Goal: Information Seeking & Learning: Compare options

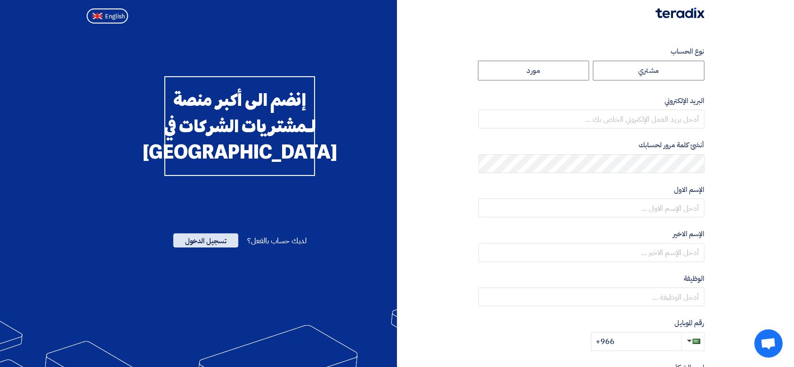
click at [186, 248] on span "تسجيل الدخول" at bounding box center [205, 241] width 65 height 14
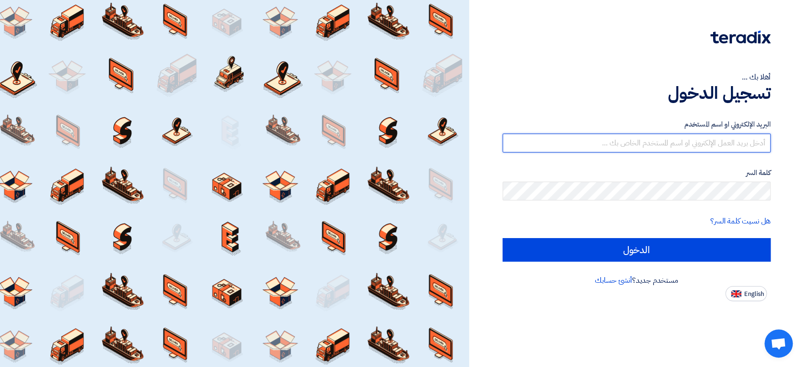
type input "[PERSON_NAME][EMAIL_ADDRESS][DOMAIN_NAME]"
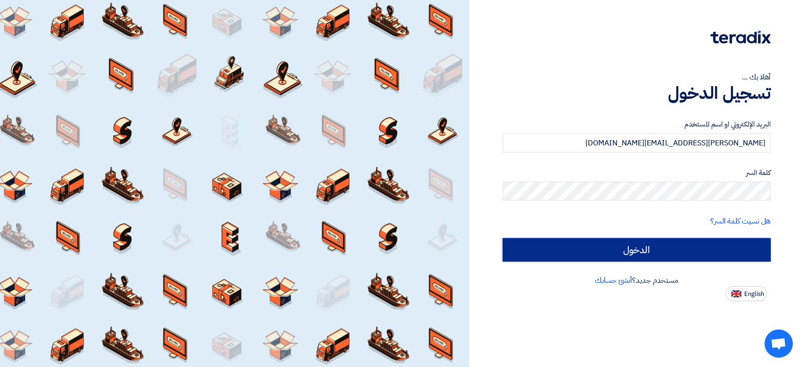
click at [576, 248] on input "الدخول" at bounding box center [637, 250] width 268 height 24
type input "Sign in"
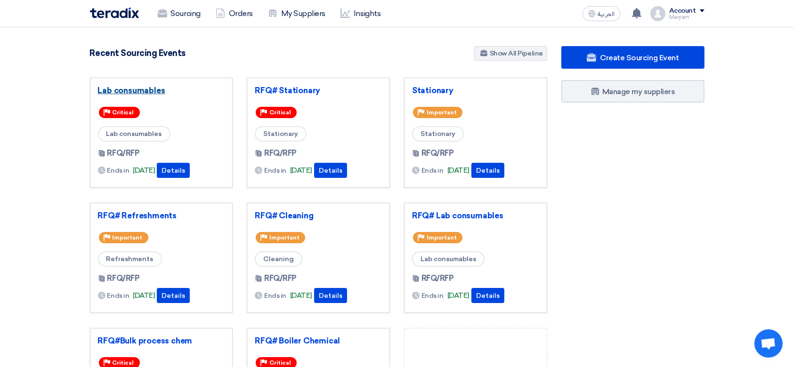
click at [151, 91] on link "Lab consumables" at bounding box center [161, 90] width 127 height 9
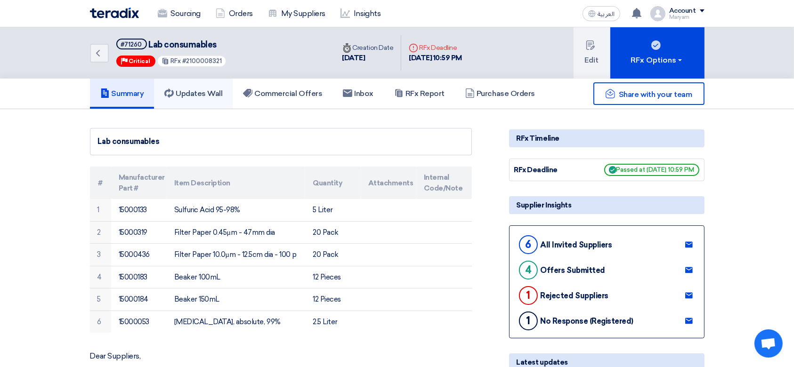
drag, startPoint x: 180, startPoint y: 92, endPoint x: 189, endPoint y: 90, distance: 9.3
click at [180, 91] on h5 "Updates Wall" at bounding box center [193, 93] width 58 height 9
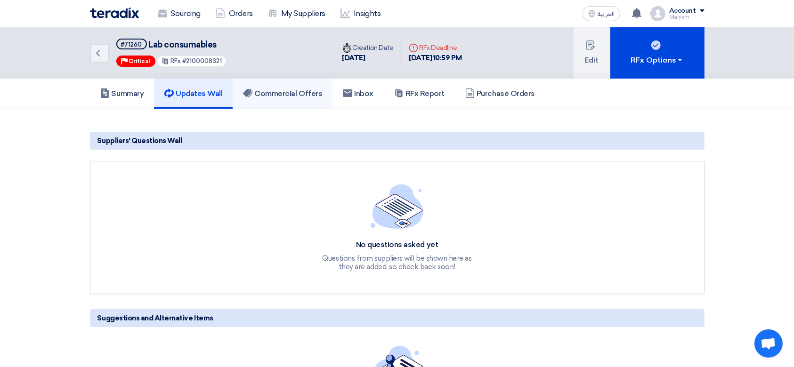
click at [301, 98] on link "Commercial Offers" at bounding box center [283, 94] width 100 height 30
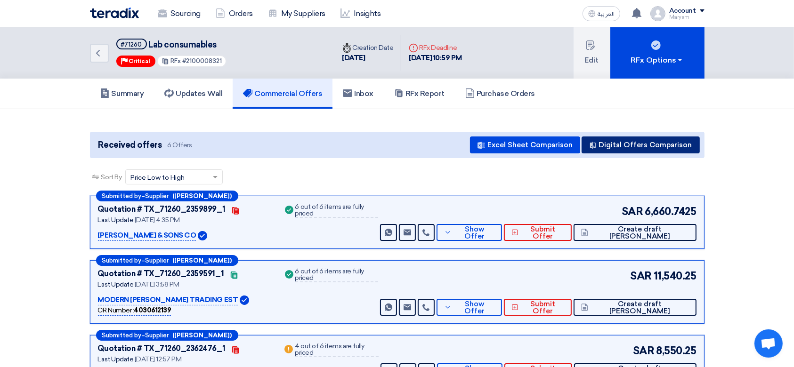
click at [633, 142] on button "Digital Offers Comparison" at bounding box center [641, 145] width 118 height 17
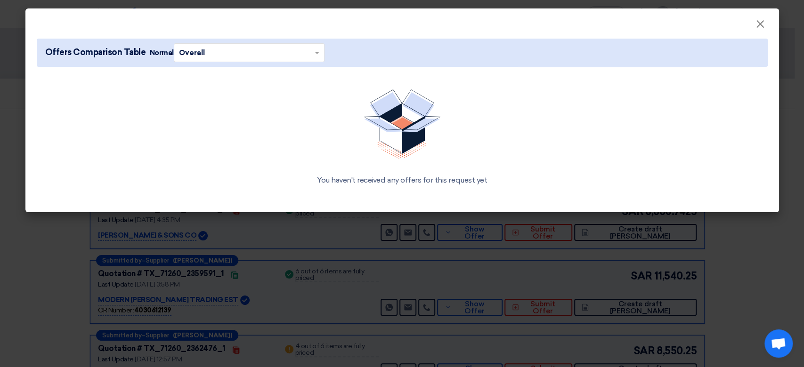
click at [548, 122] on div "You haven't received any offers for this request yet" at bounding box center [402, 137] width 731 height 119
click at [753, 24] on button "×" at bounding box center [760, 24] width 24 height 19
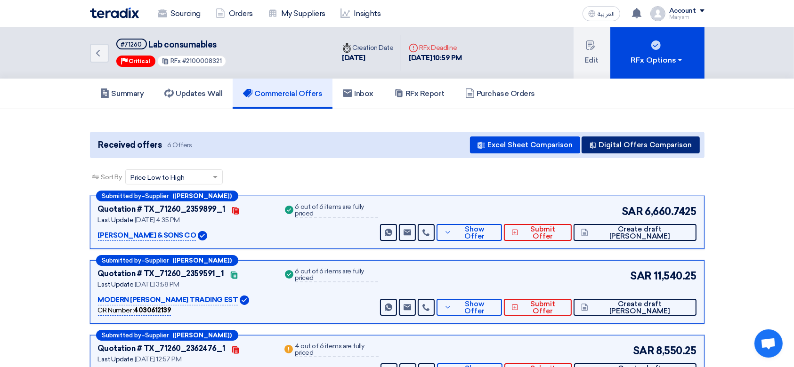
click at [606, 143] on button "Digital Offers Comparison" at bounding box center [641, 145] width 118 height 17
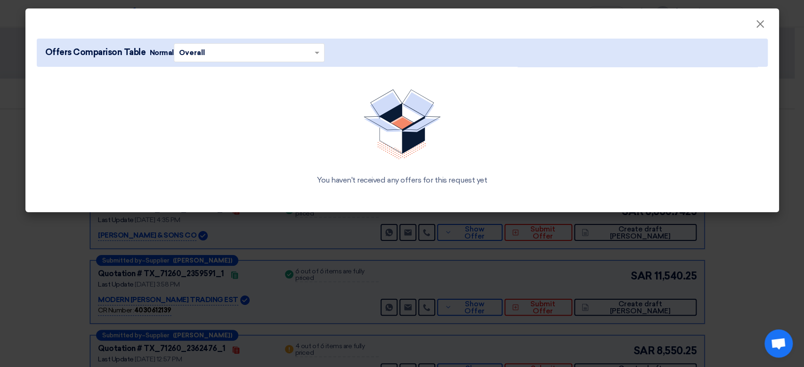
click at [268, 53] on input "text" at bounding box center [244, 52] width 131 height 15
click at [230, 69] on div "Overall" at bounding box center [249, 71] width 150 height 18
click at [482, 168] on modal-container "× Offers Comparison Table Normal × Overall × You haven't received any offers fo…" at bounding box center [402, 183] width 804 height 367
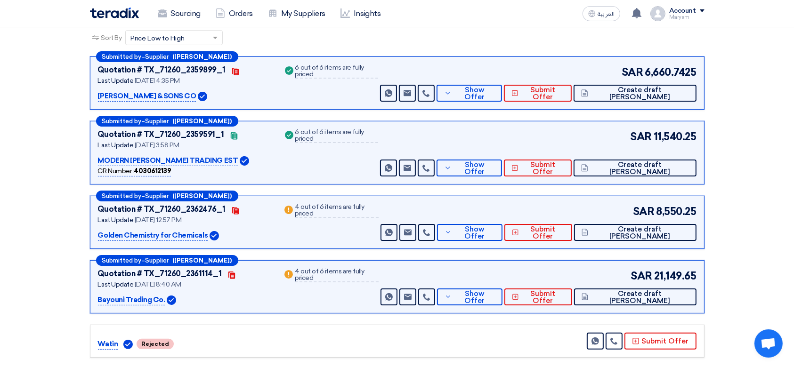
scroll to position [188, 0]
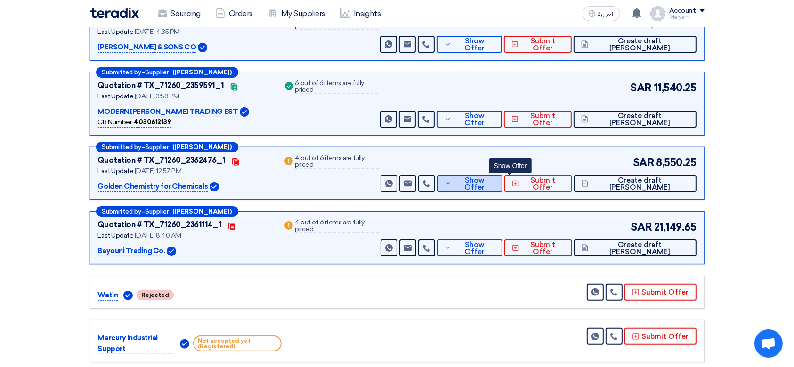
click at [495, 182] on span "Show Offer" at bounding box center [474, 184] width 41 height 14
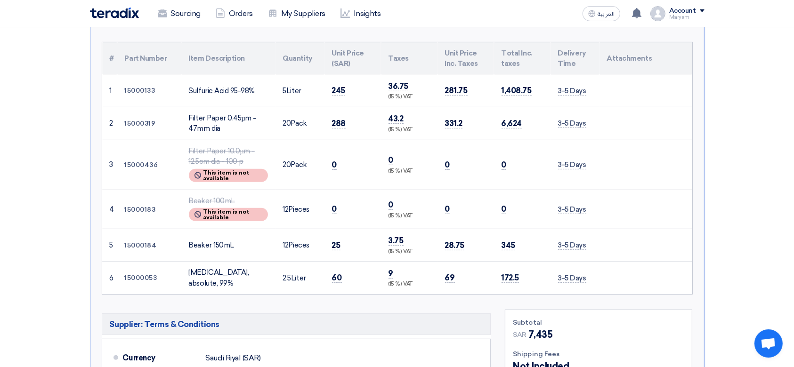
scroll to position [314, 0]
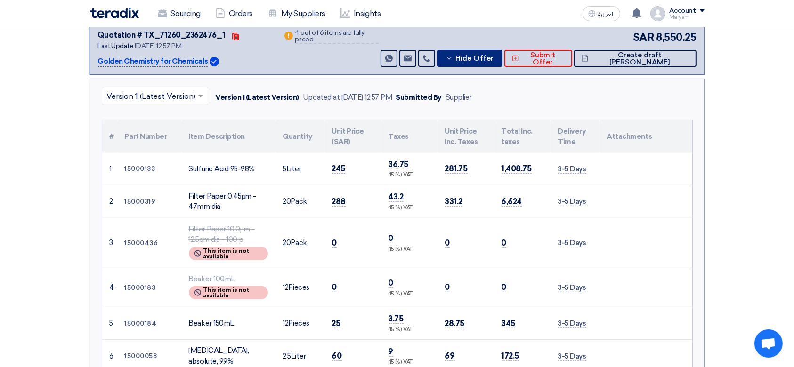
click at [503, 65] on button "Hide Offer" at bounding box center [469, 58] width 65 height 17
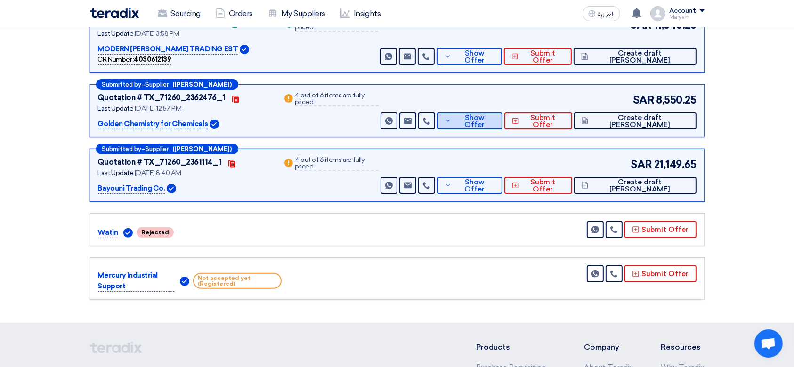
scroll to position [188, 0]
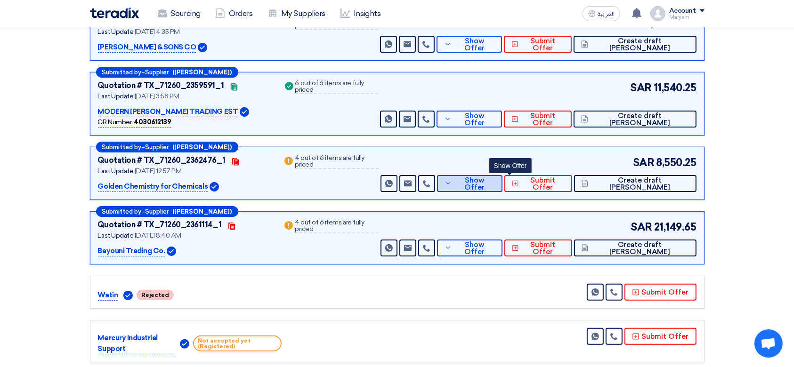
click at [494, 183] on button "Show Offer" at bounding box center [469, 183] width 65 height 17
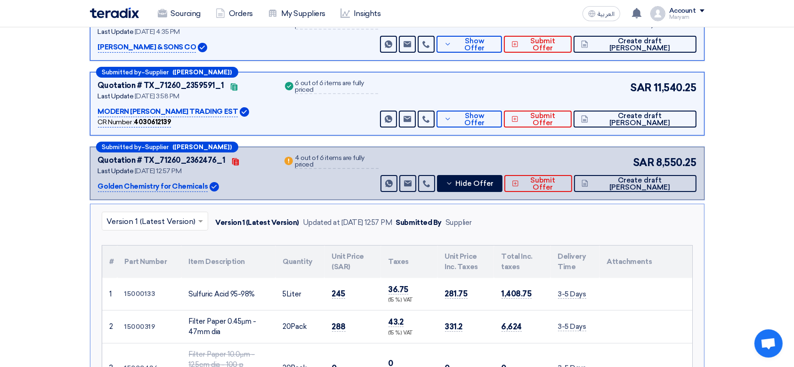
click at [117, 184] on p "Golden Chemistry for Chemicals" at bounding box center [153, 186] width 110 height 11
click at [351, 183] on div "Warn 4 out of 6 items are fully priced" at bounding box center [331, 173] width 96 height 37
click at [348, 157] on div "4 out of 6 items are fully priced" at bounding box center [336, 162] width 83 height 14
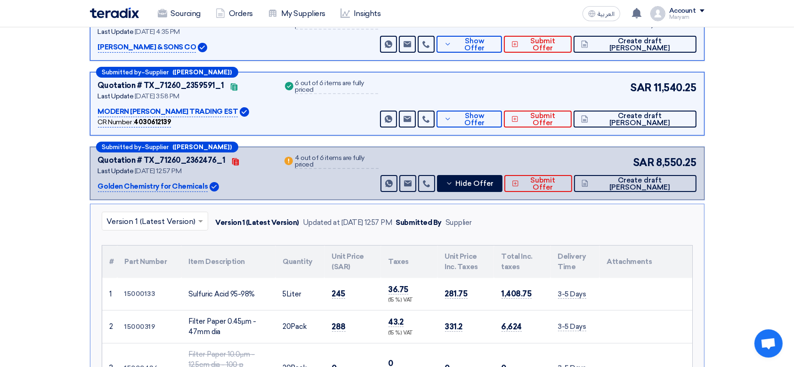
drag, startPoint x: 348, startPoint y: 158, endPoint x: 340, endPoint y: 193, distance: 35.7
click at [347, 157] on div "4 out of 6 items are fully priced" at bounding box center [336, 162] width 83 height 14
click at [339, 193] on div "Submitted by – Supplier ([PERSON_NAME]) Quotation # TX_71260_2362476_1 Contacts…" at bounding box center [397, 173] width 615 height 53
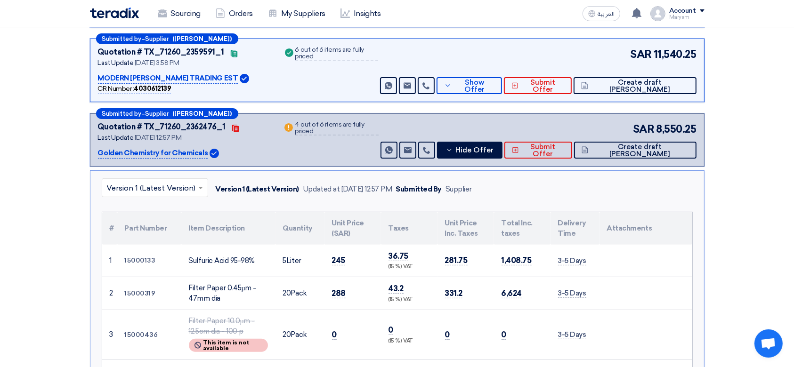
scroll to position [314, 0]
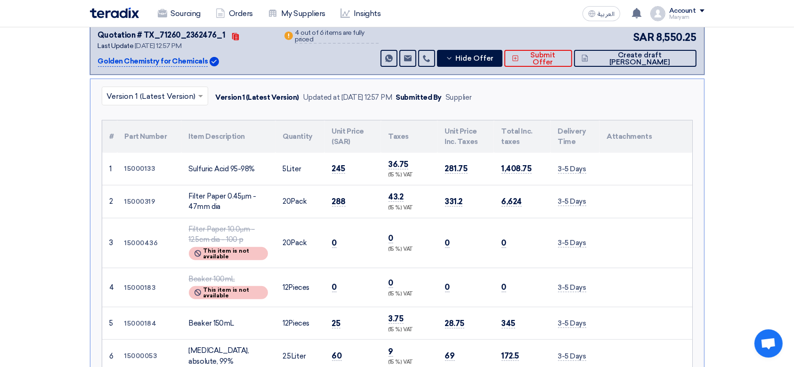
click at [179, 98] on input "text" at bounding box center [150, 97] width 87 height 16
click at [182, 114] on span "Version 1 (Latest Version)" at bounding box center [153, 118] width 93 height 9
click at [328, 114] on div "× Version 1 (Latest Version) Version 1 (Latest Version) Updated at [DATE] 12:57…" at bounding box center [397, 358] width 615 height 558
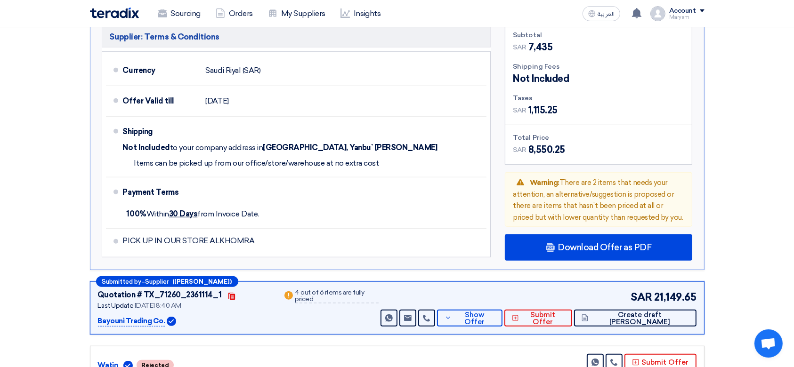
scroll to position [690, 0]
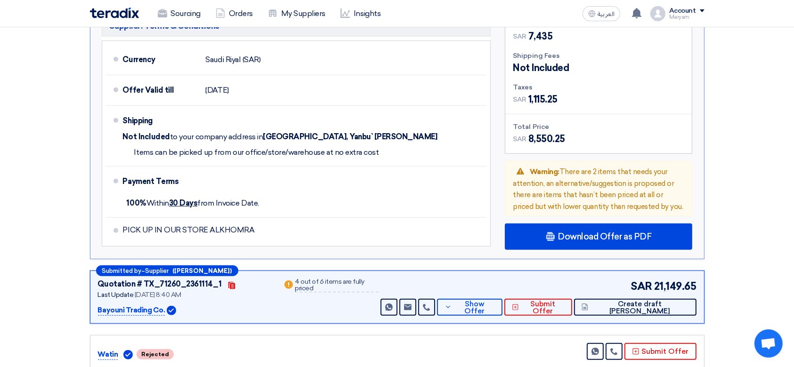
click at [619, 186] on div "Warning Warning: There are 2 items that needs your attention, an alternative/su…" at bounding box center [598, 189] width 187 height 55
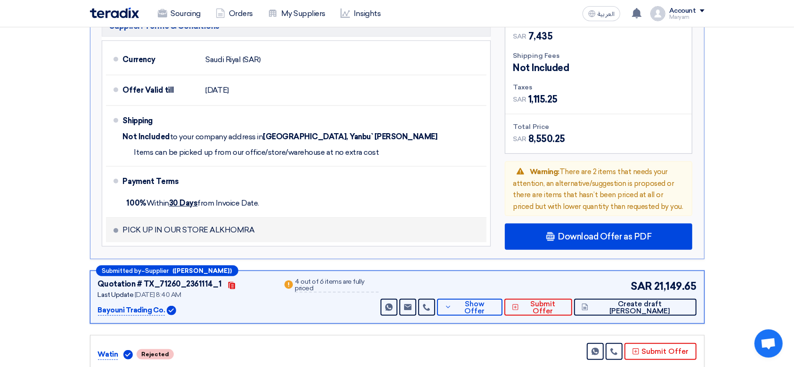
click at [174, 227] on span "PICK UP IN OUR STORE ALKHOMRA" at bounding box center [189, 230] width 132 height 9
click at [115, 228] on span at bounding box center [116, 230] width 5 height 5
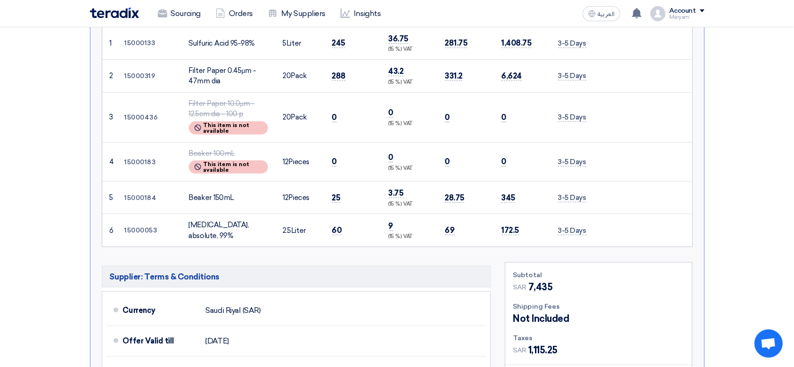
scroll to position [251, 0]
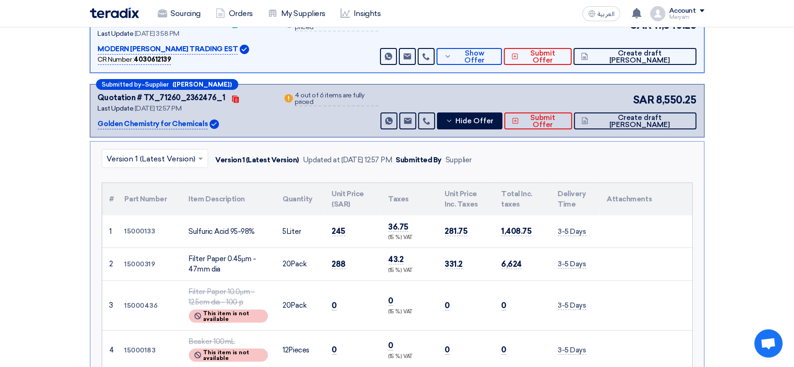
click at [309, 93] on div "4 out of 6 items are fully priced" at bounding box center [336, 99] width 83 height 14
click at [232, 99] on icon "Contacts" at bounding box center [236, 100] width 8 height 8
click at [200, 98] on div "Quotation # TX_71260_2362476_1" at bounding box center [162, 97] width 128 height 11
click at [177, 88] on div "Submitted by – Supplier ([PERSON_NAME])" at bounding box center [167, 84] width 142 height 11
click at [453, 118] on icon at bounding box center [450, 121] width 8 height 8
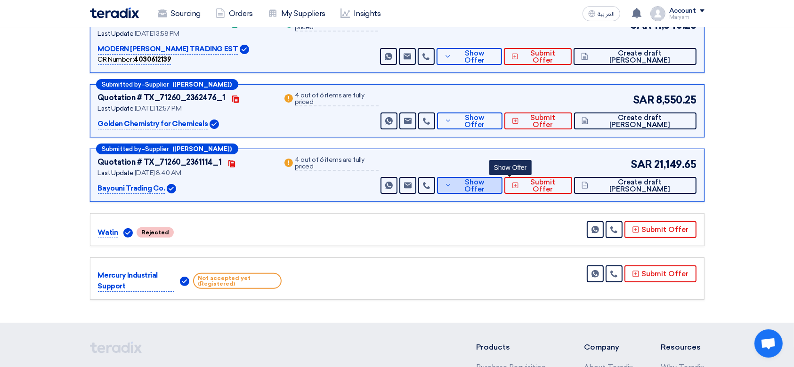
click at [495, 185] on button "Show Offer" at bounding box center [469, 185] width 65 height 17
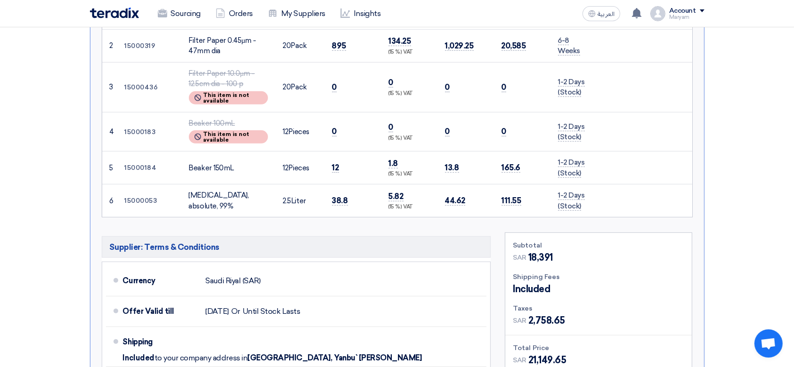
scroll to position [690, 0]
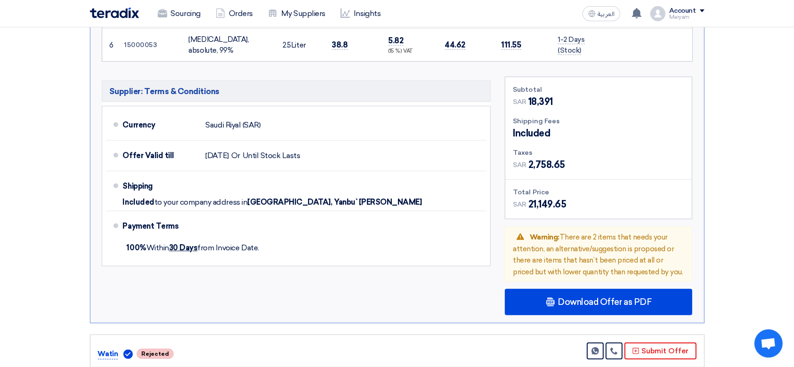
click at [561, 235] on span "Warning: There are 2 items that needs your attention, an alternative/suggestion…" at bounding box center [598, 254] width 170 height 43
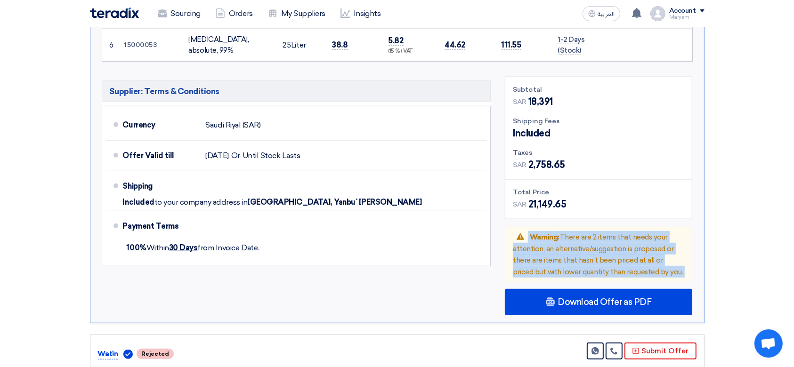
click at [561, 235] on span "Warning: There are 2 items that needs your attention, an alternative/suggestion…" at bounding box center [598, 254] width 170 height 43
click at [548, 261] on span "Warning: There are 2 items that needs your attention, an alternative/suggestion…" at bounding box center [598, 254] width 170 height 43
click at [627, 249] on span "Warning: There are 2 items that needs your attention, an alternative/suggestion…" at bounding box center [598, 254] width 170 height 43
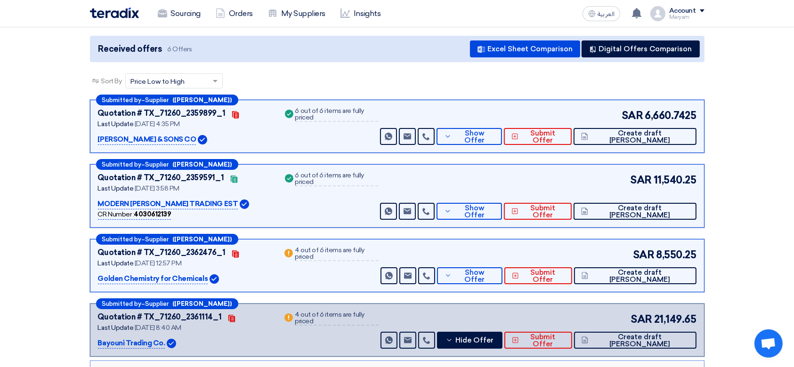
scroll to position [0, 0]
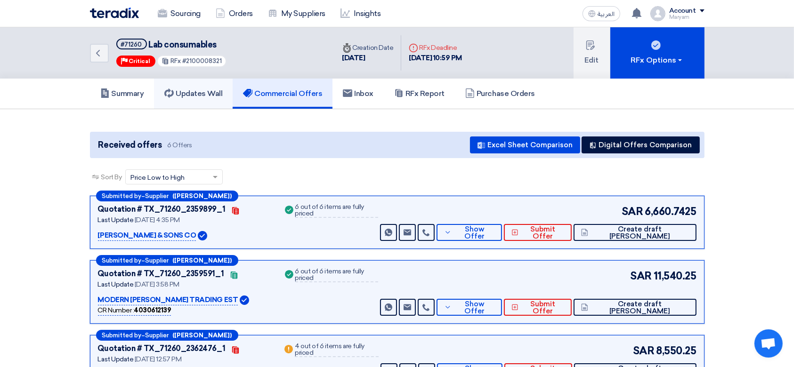
click at [196, 89] on h5 "Updates Wall" at bounding box center [193, 93] width 58 height 9
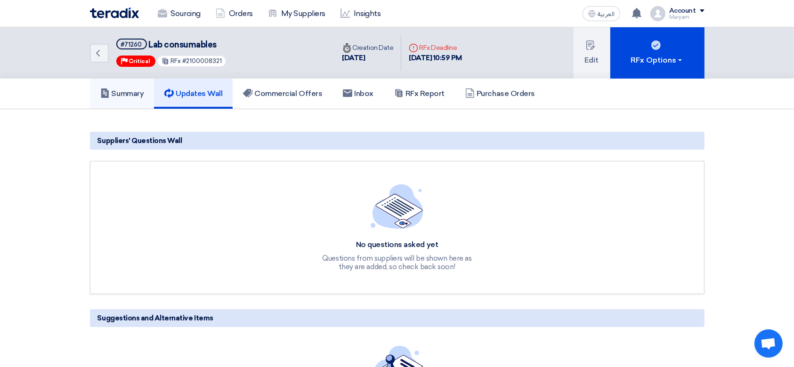
click at [96, 96] on link "Summary" at bounding box center [122, 94] width 65 height 30
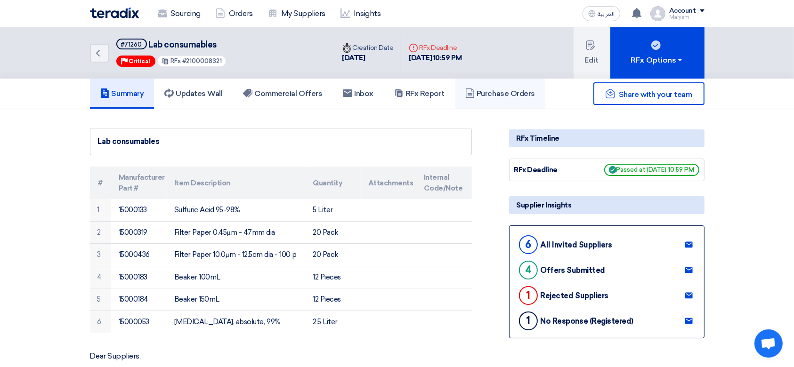
click at [491, 98] on link "Purchase Orders" at bounding box center [500, 94] width 90 height 30
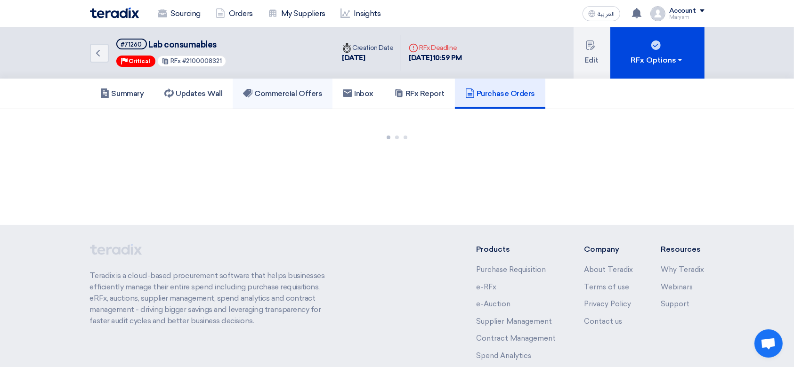
click at [290, 96] on h5 "Commercial Offers" at bounding box center [282, 93] width 79 height 9
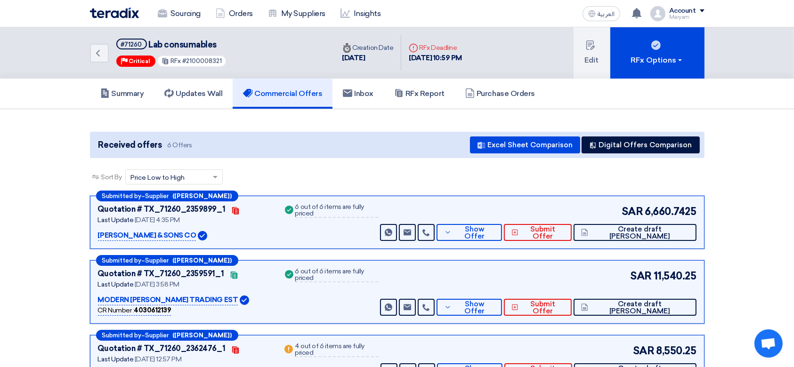
click at [520, 213] on div "SAR 6,660.7425 Send Message Send Message" at bounding box center [537, 222] width 318 height 37
click at [495, 231] on span "Show Offer" at bounding box center [474, 233] width 41 height 14
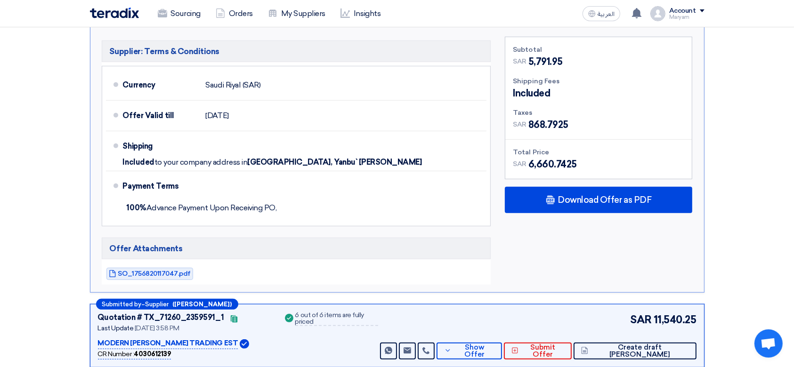
scroll to position [502, 0]
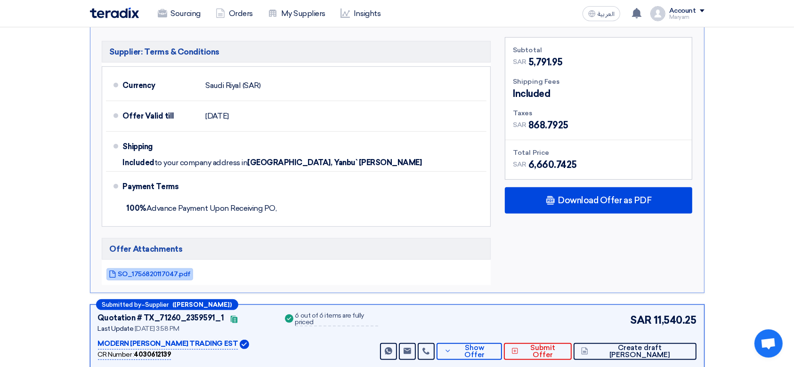
click at [164, 274] on span "SO_1756820117047.pdf" at bounding box center [154, 274] width 73 height 7
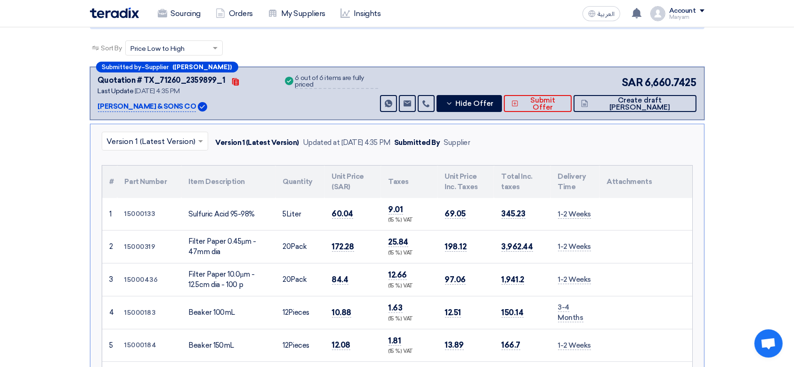
scroll to position [125, 0]
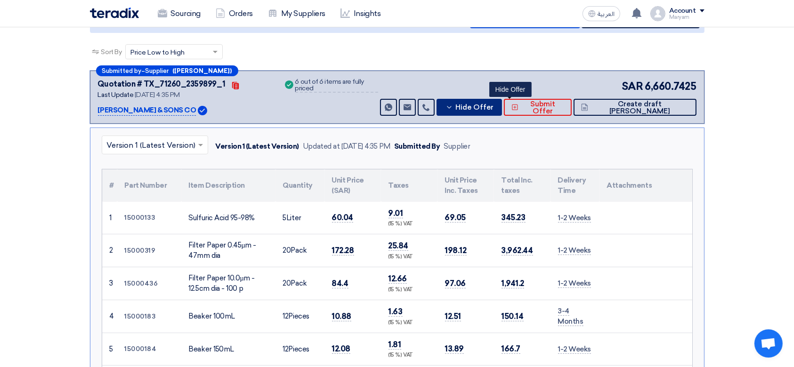
click at [494, 110] on span "Hide Offer" at bounding box center [474, 107] width 38 height 7
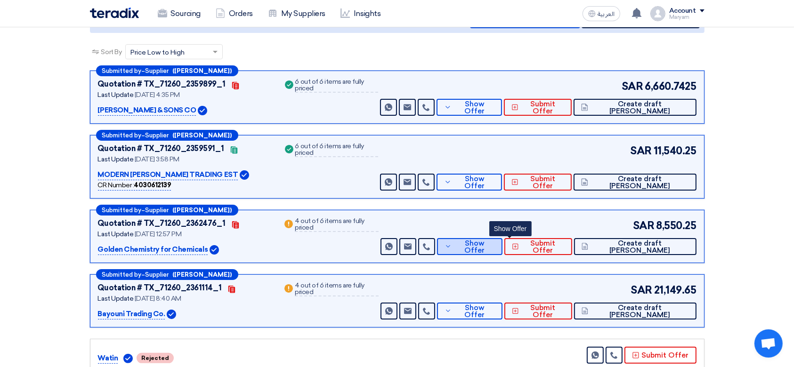
click at [495, 247] on span "Show Offer" at bounding box center [474, 247] width 41 height 14
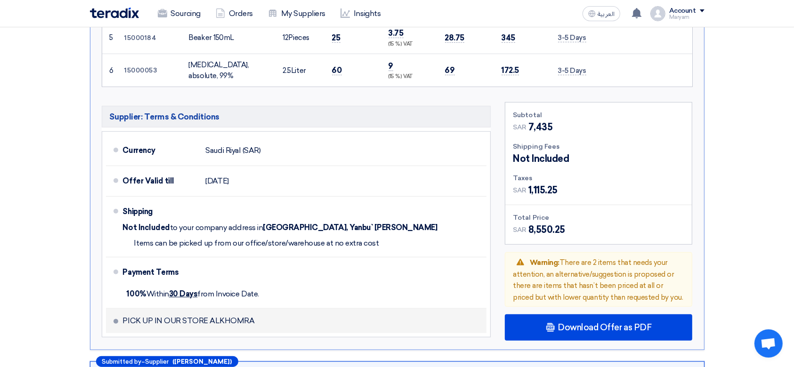
scroll to position [628, 0]
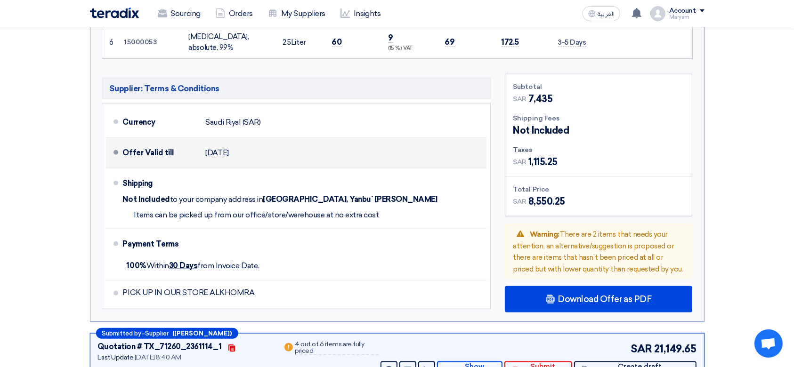
click at [148, 149] on div "Offer Valid till" at bounding box center [160, 153] width 75 height 23
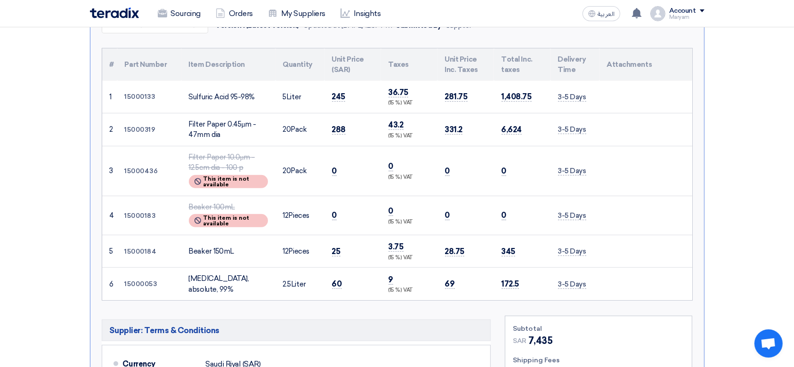
scroll to position [377, 0]
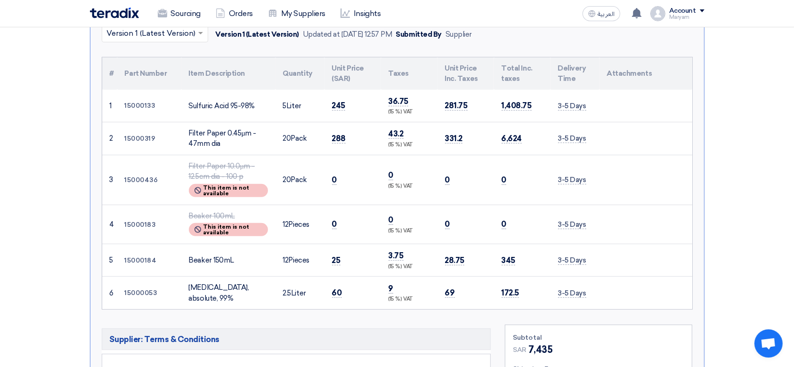
click at [229, 191] on span "This item is not available" at bounding box center [232, 190] width 59 height 11
click at [211, 255] on div "Beaker 150mL" at bounding box center [228, 260] width 79 height 11
click at [556, 219] on td "3-5 Days" at bounding box center [575, 225] width 49 height 40
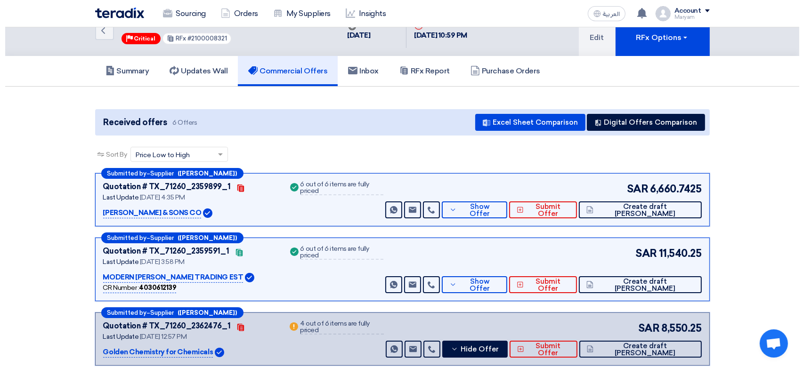
scroll to position [0, 0]
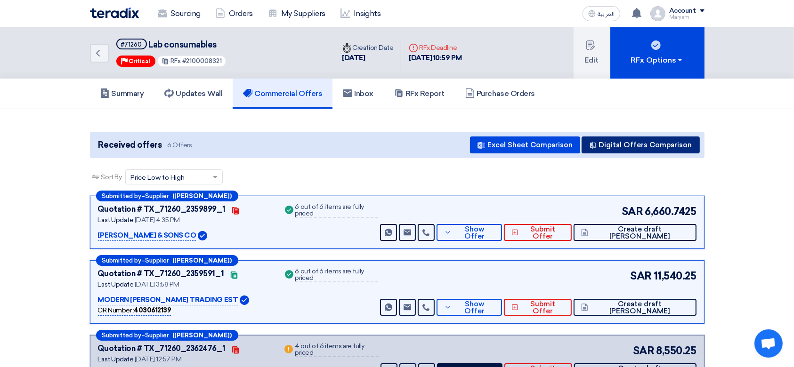
click at [690, 143] on button "Digital Offers Comparison" at bounding box center [641, 145] width 118 height 17
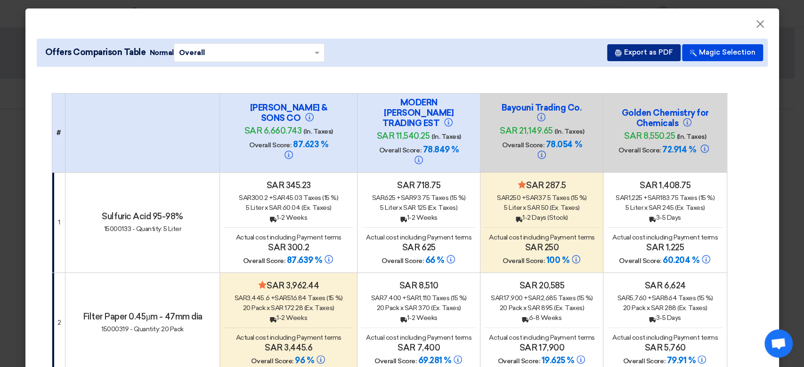
click at [644, 56] on button "Export as PDF" at bounding box center [643, 52] width 73 height 17
click at [635, 47] on button "Export as PDF" at bounding box center [643, 52] width 73 height 17
click at [618, 52] on button "Export as PDF" at bounding box center [643, 52] width 73 height 17
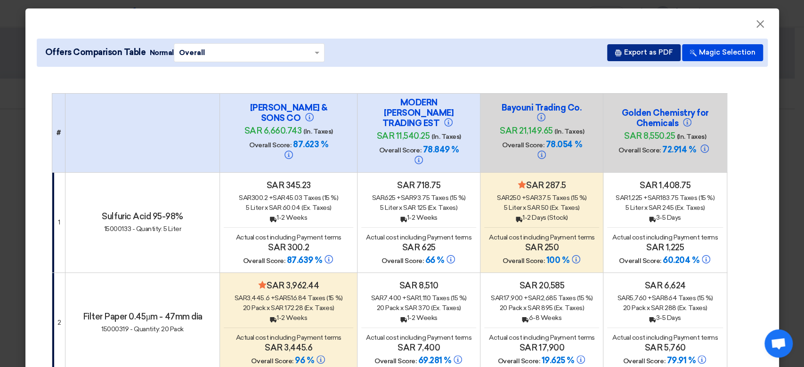
click at [618, 52] on button "Export as PDF" at bounding box center [643, 52] width 73 height 17
click at [760, 28] on button "×" at bounding box center [760, 24] width 24 height 19
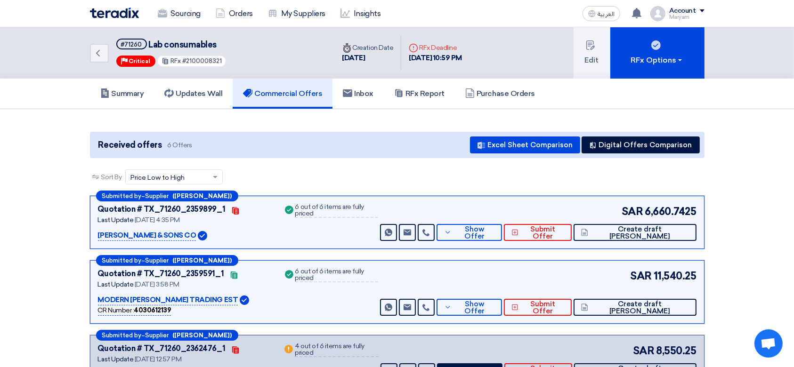
scroll to position [125, 0]
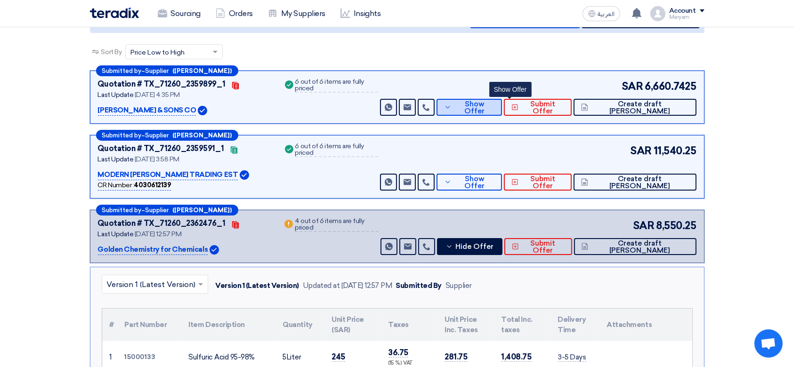
click at [495, 107] on span "Show Offer" at bounding box center [474, 108] width 41 height 14
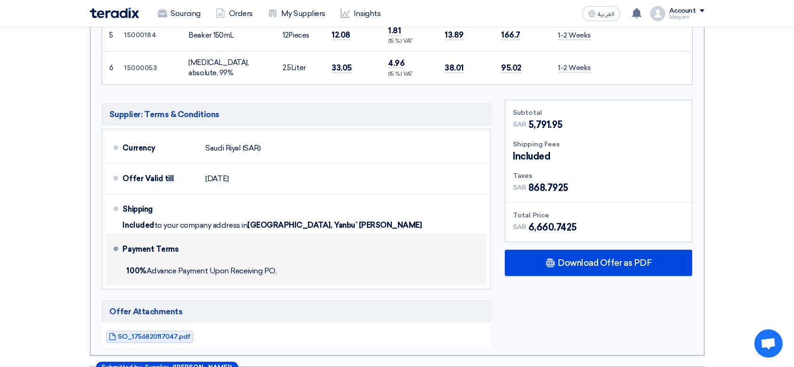
scroll to position [502, 0]
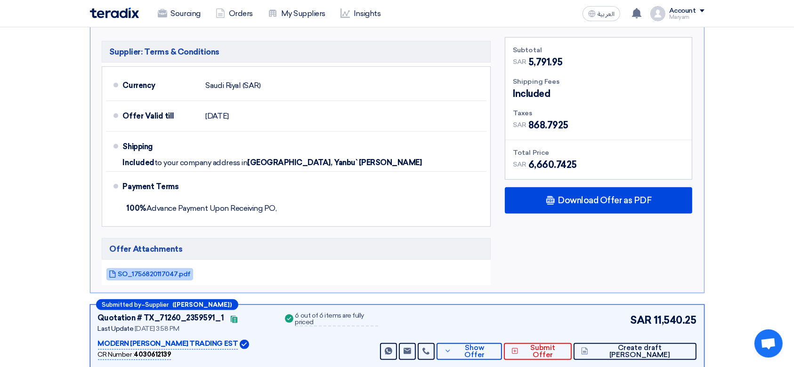
click at [173, 274] on span "SO_1756820117047.pdf" at bounding box center [154, 274] width 73 height 7
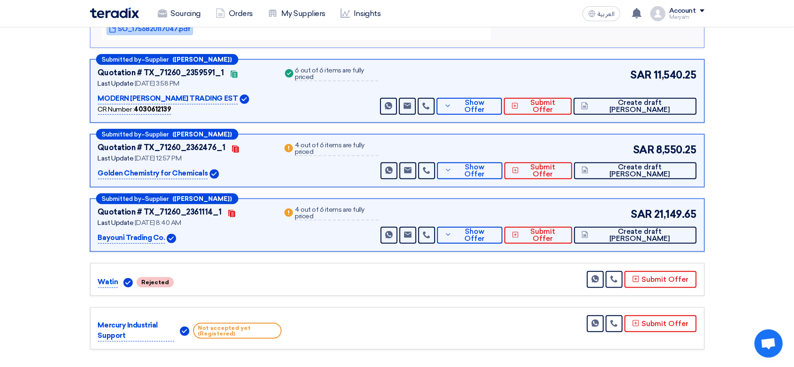
scroll to position [754, 0]
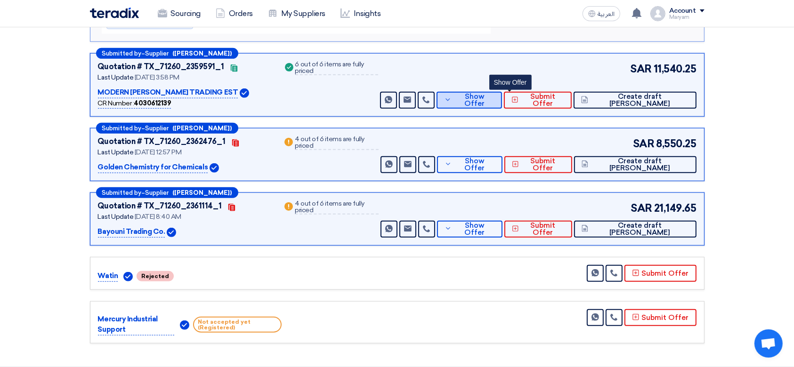
click at [495, 96] on span "Show Offer" at bounding box center [474, 100] width 41 height 14
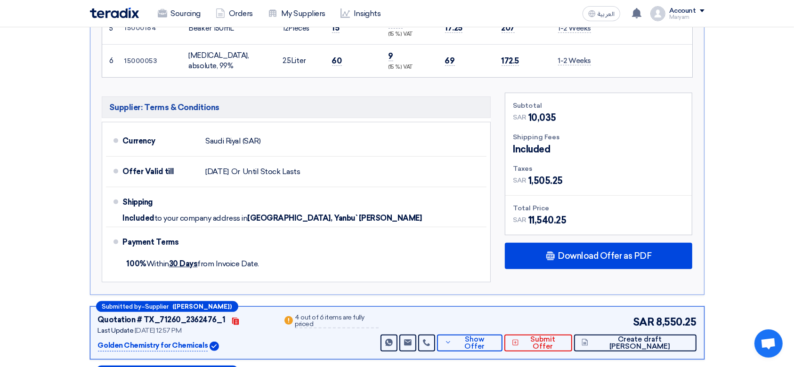
scroll to position [565, 0]
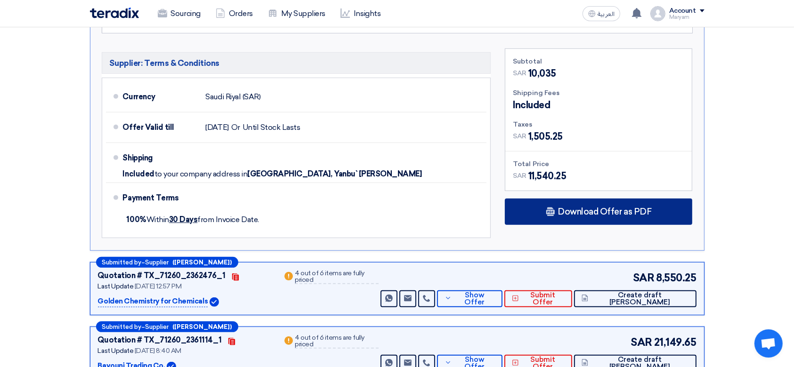
click at [568, 220] on div "Download Offer as PDF" at bounding box center [598, 212] width 187 height 26
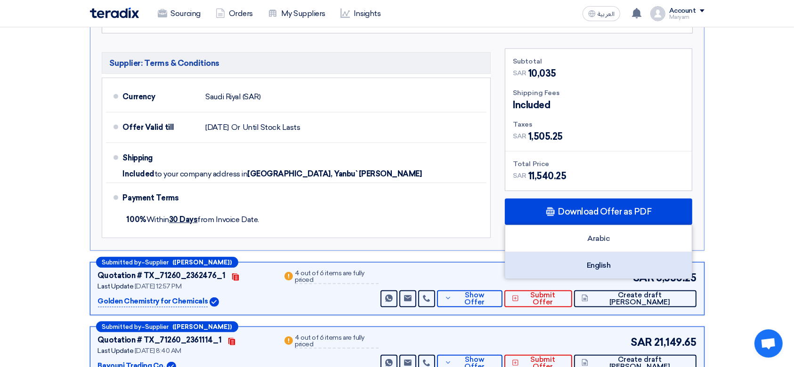
click at [567, 260] on div "English" at bounding box center [598, 265] width 187 height 26
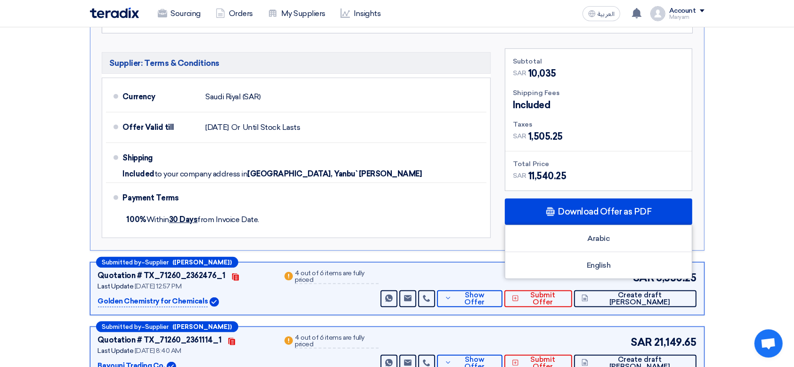
drag, startPoint x: 764, startPoint y: 315, endPoint x: 595, endPoint y: 322, distance: 168.8
click at [763, 315] on section "Received offers 6 Offers Excel Sheet Comparison Digital Offers Comparison Sort …" at bounding box center [397, 22] width 794 height 957
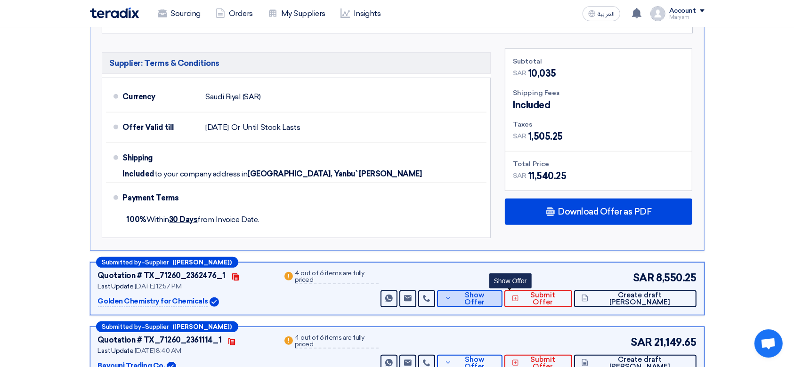
click at [503, 291] on button "Show Offer" at bounding box center [469, 299] width 65 height 17
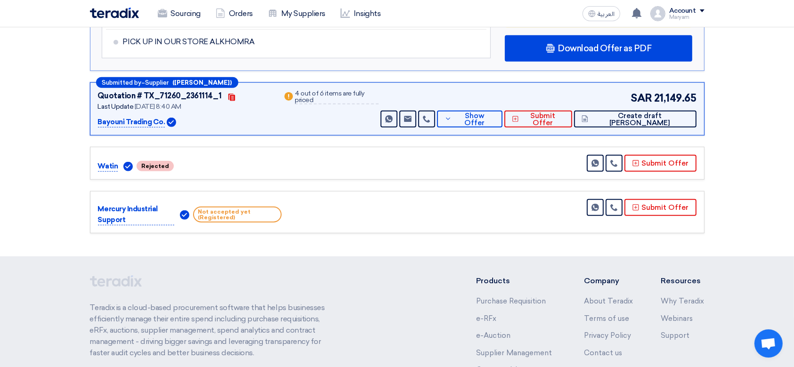
scroll to position [816, 0]
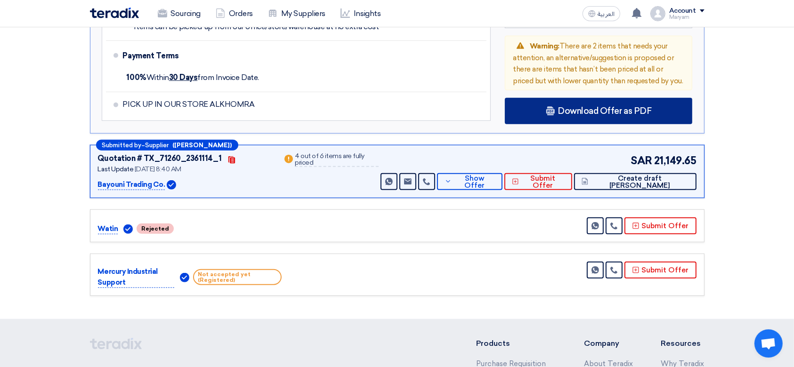
click at [583, 107] on span "Download Offer as PDF" at bounding box center [605, 111] width 94 height 8
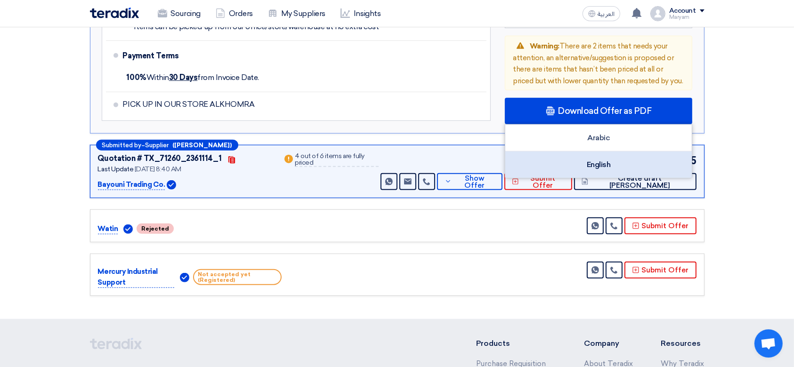
click at [600, 163] on div "English" at bounding box center [598, 165] width 187 height 26
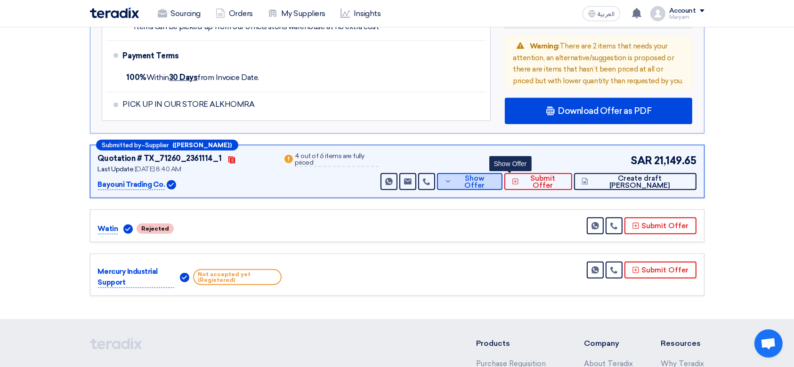
click at [494, 175] on button "Show Offer" at bounding box center [469, 181] width 65 height 17
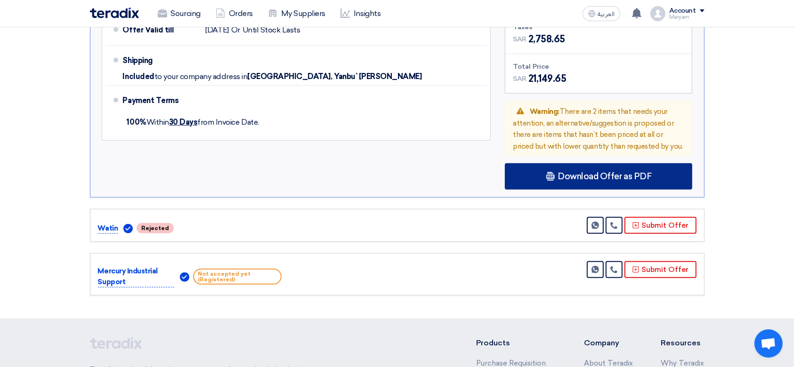
click at [565, 163] on div "Download Offer as PDF" at bounding box center [598, 176] width 187 height 26
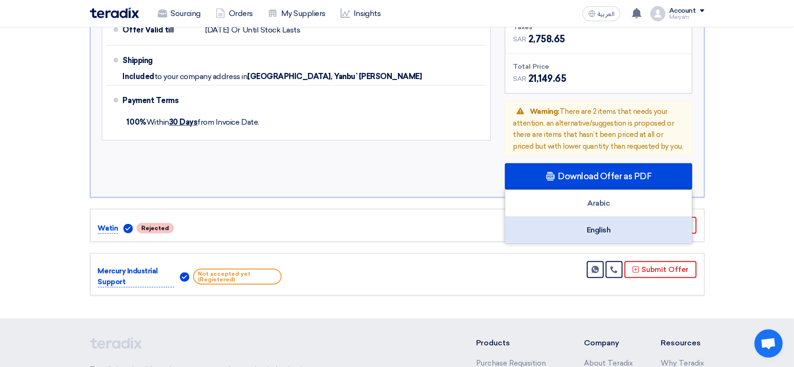
click at [591, 231] on div "English" at bounding box center [598, 230] width 187 height 26
